Goal: Transaction & Acquisition: Subscribe to service/newsletter

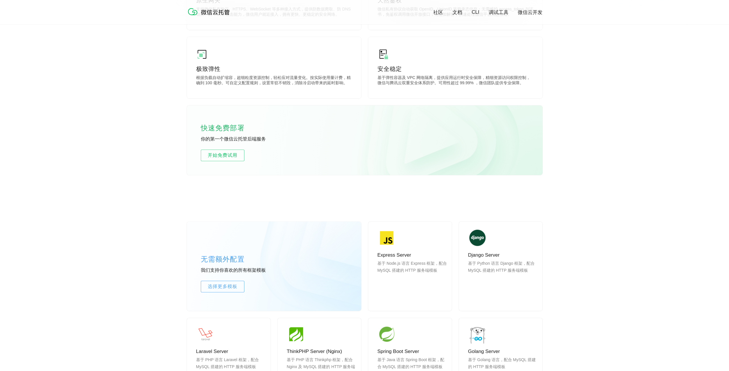
scroll to position [293, 0]
click at [232, 156] on span "开始免费试用" at bounding box center [222, 154] width 43 height 7
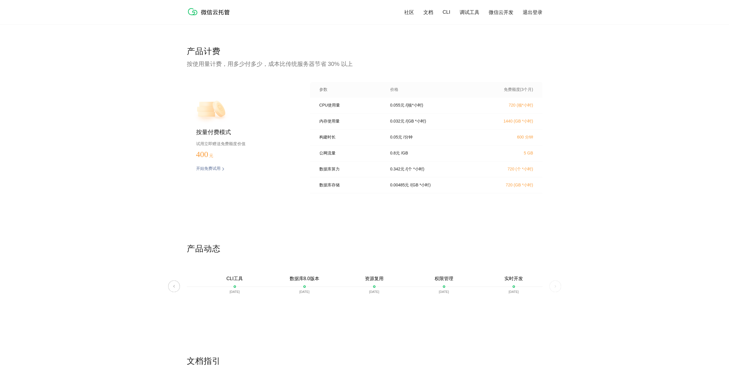
scroll to position [0, 1033]
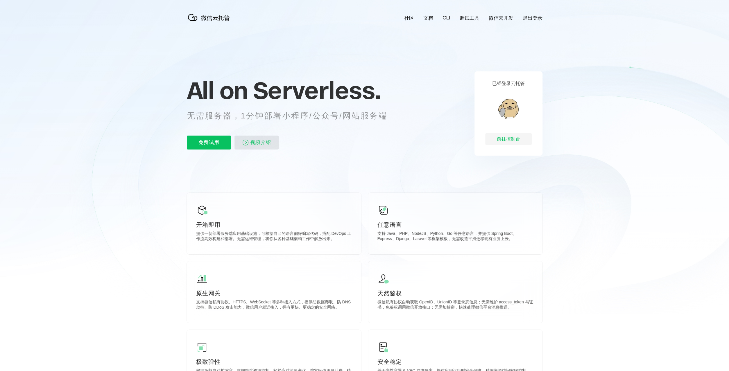
click at [264, 143] on span "视频介绍" at bounding box center [260, 143] width 21 height 14
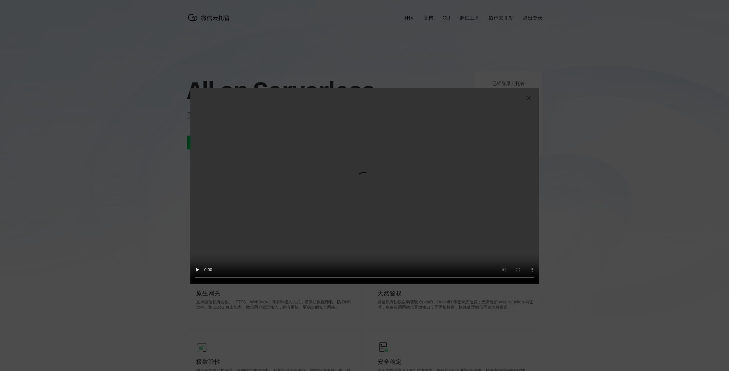
click at [529, 96] on img at bounding box center [528, 98] width 7 height 7
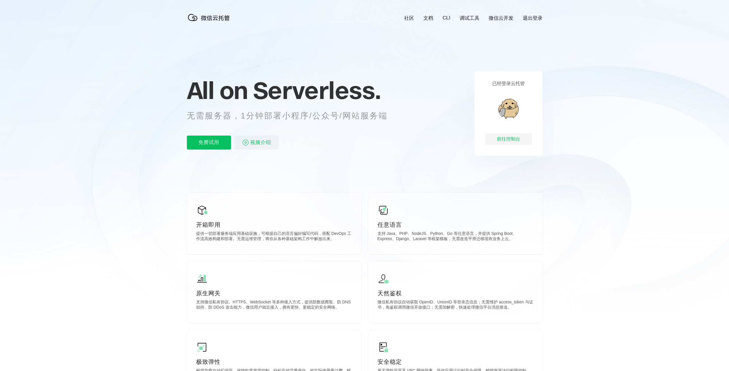
click at [377, 144] on div "免费试用 视频介绍" at bounding box center [294, 143] width 215 height 14
click at [123, 141] on icon at bounding box center [365, 157] width 558 height 314
click at [439, 156] on icon at bounding box center [365, 157] width 558 height 314
